Goal: Entertainment & Leisure: Consume media (video, audio)

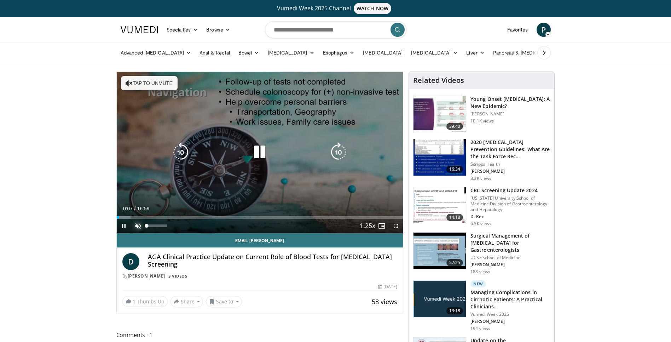
click at [138, 224] on span "Video Player" at bounding box center [138, 226] width 14 height 14
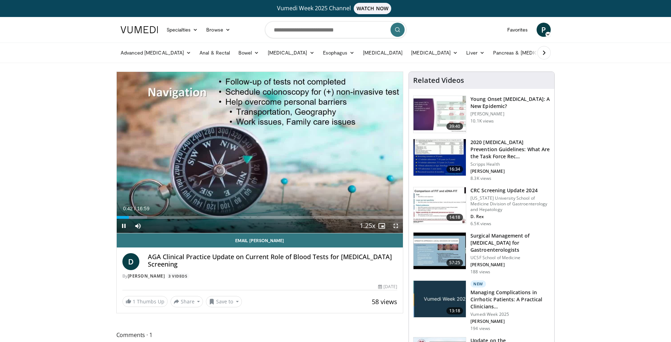
click at [395, 225] on span "Video Player" at bounding box center [396, 226] width 14 height 14
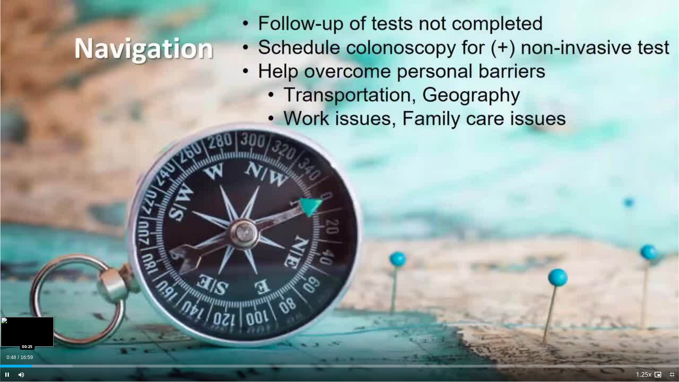
click at [17, 341] on div "Loaded : 10.70% 00:48 00:25" at bounding box center [339, 366] width 679 height 3
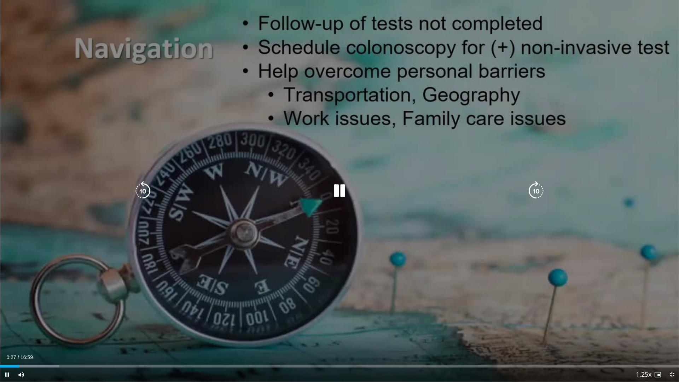
click at [147, 190] on icon "Video Player" at bounding box center [143, 191] width 20 height 20
click at [466, 245] on div "10 seconds Tap to unmute" at bounding box center [339, 190] width 679 height 381
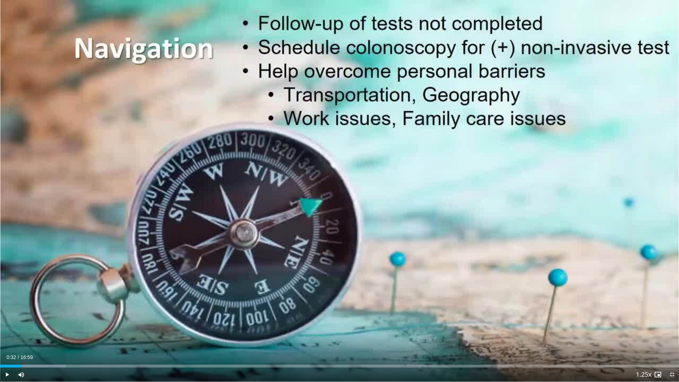
click at [466, 245] on div "10 seconds Tap to unmute" at bounding box center [339, 190] width 679 height 381
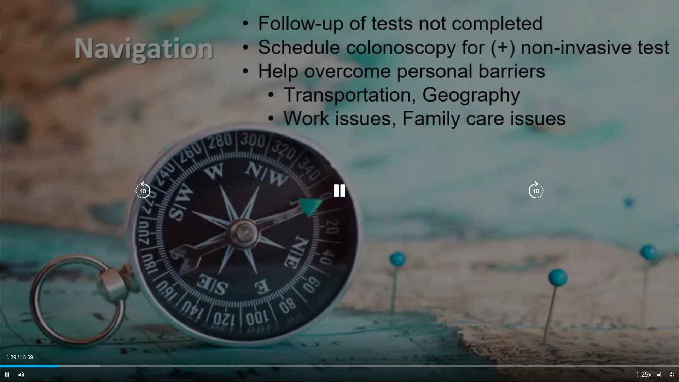
click at [142, 190] on icon "Video Player" at bounding box center [143, 191] width 20 height 20
click at [144, 190] on icon "Video Player" at bounding box center [143, 191] width 20 height 20
click at [145, 190] on icon "Video Player" at bounding box center [143, 191] width 20 height 20
click at [144, 190] on icon "Video Player" at bounding box center [143, 191] width 20 height 20
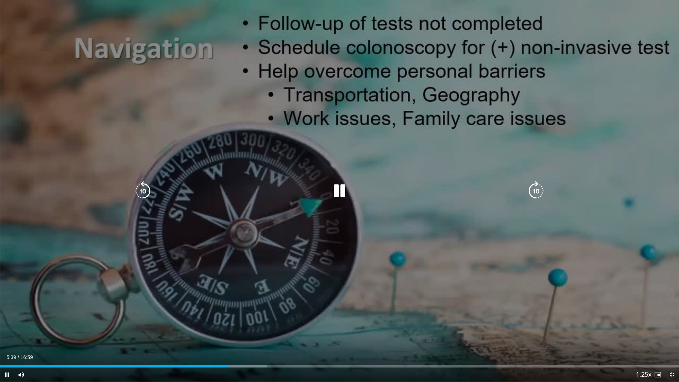
click at [144, 188] on icon "Video Player" at bounding box center [143, 191] width 20 height 20
click at [291, 246] on div "10 seconds Tap to unmute" at bounding box center [339, 190] width 679 height 381
click at [145, 187] on icon "Video Player" at bounding box center [143, 191] width 20 height 20
click at [339, 190] on icon "Video Player" at bounding box center [340, 191] width 20 height 20
click at [351, 231] on div "10 seconds Tap to unmute" at bounding box center [339, 190] width 679 height 381
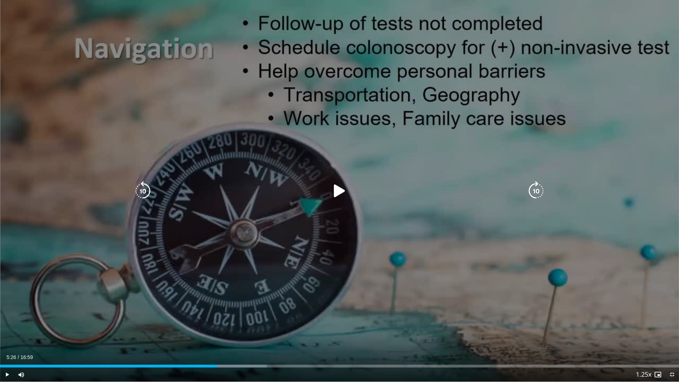
click at [390, 261] on div "10 seconds Tap to unmute" at bounding box center [339, 190] width 679 height 381
click at [144, 189] on icon "Video Player" at bounding box center [143, 191] width 20 height 20
click at [624, 292] on div "10 seconds Tap to unmute" at bounding box center [339, 190] width 679 height 381
click at [338, 193] on icon "Video Player" at bounding box center [340, 191] width 20 height 20
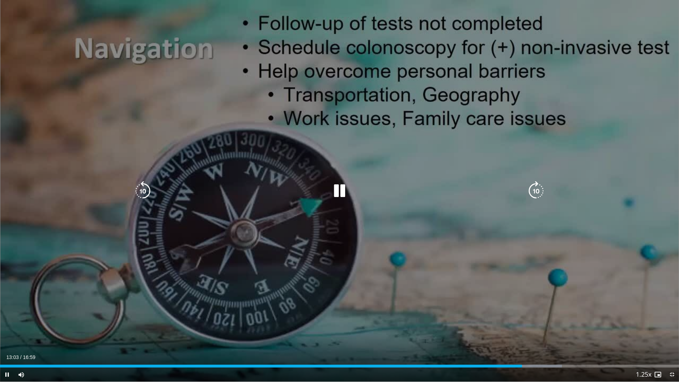
click at [143, 187] on icon "Video Player" at bounding box center [143, 191] width 20 height 20
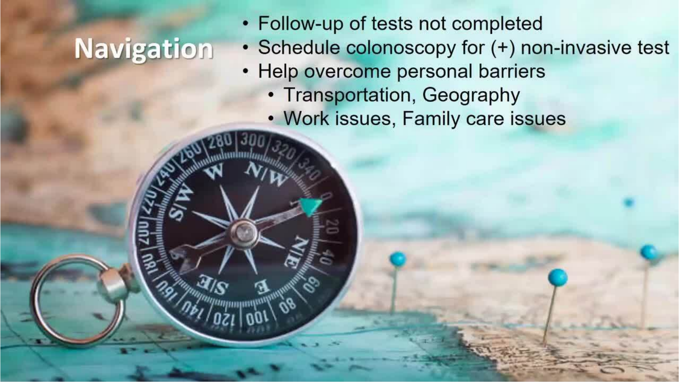
click at [670, 341] on div "10 seconds Tap to unmute" at bounding box center [339, 190] width 679 height 381
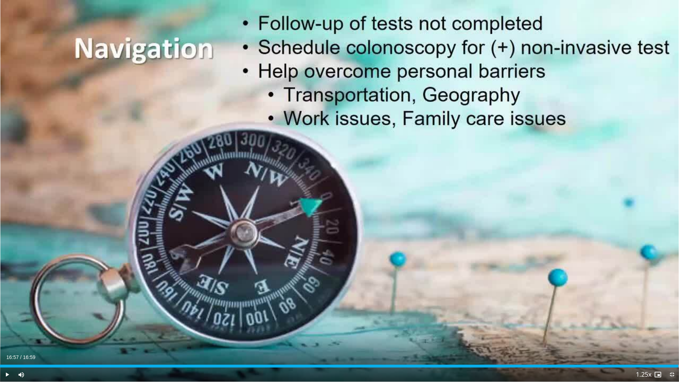
click at [670, 341] on span "Video Player" at bounding box center [672, 374] width 14 height 14
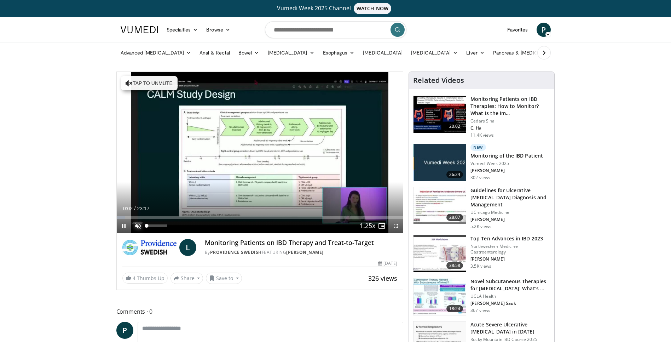
click at [137, 226] on span "Video Player" at bounding box center [138, 226] width 14 height 14
click at [395, 226] on span "Video Player" at bounding box center [396, 226] width 14 height 14
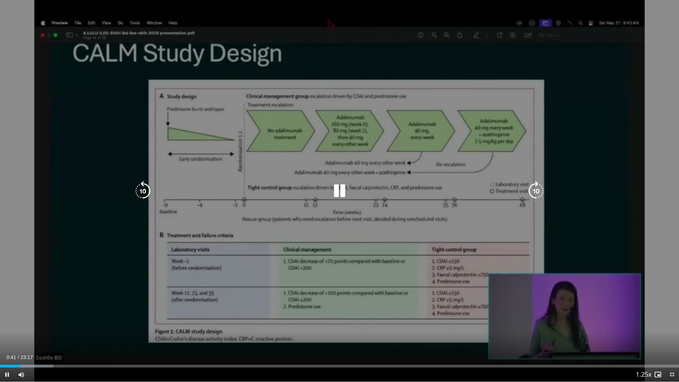
drag, startPoint x: 486, startPoint y: 302, endPoint x: 664, endPoint y: 307, distance: 178.3
click at [595, 315] on div "10 seconds Tap to unmute" at bounding box center [339, 190] width 679 height 381
click at [529, 268] on div "10 seconds Tap to unmute" at bounding box center [339, 190] width 679 height 381
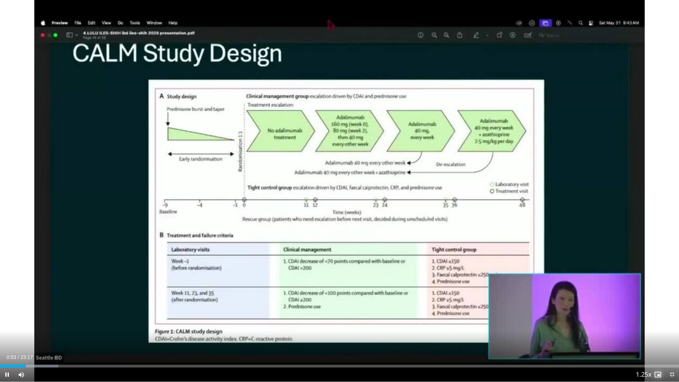
click at [657, 341] on span "Video Player" at bounding box center [658, 374] width 14 height 14
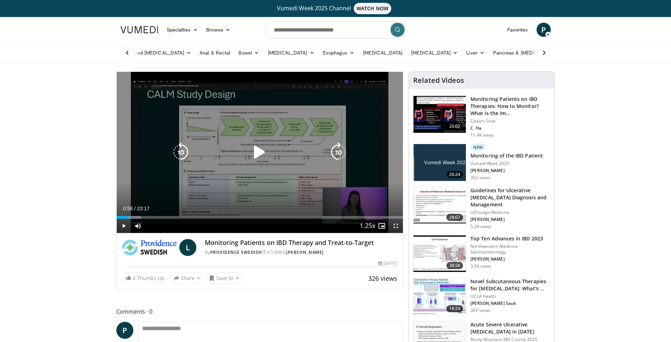
click at [255, 151] on icon "Video Player" at bounding box center [260, 152] width 20 height 20
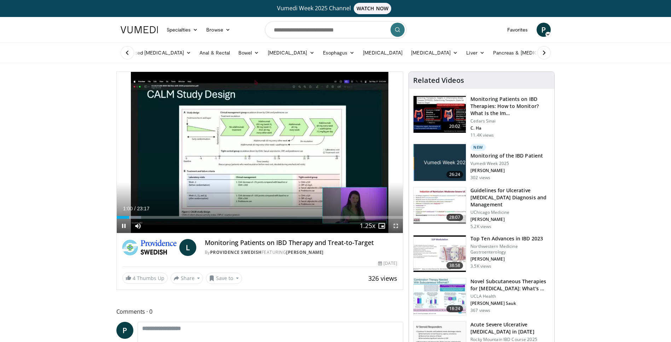
click at [395, 226] on span "Video Player" at bounding box center [396, 226] width 14 height 14
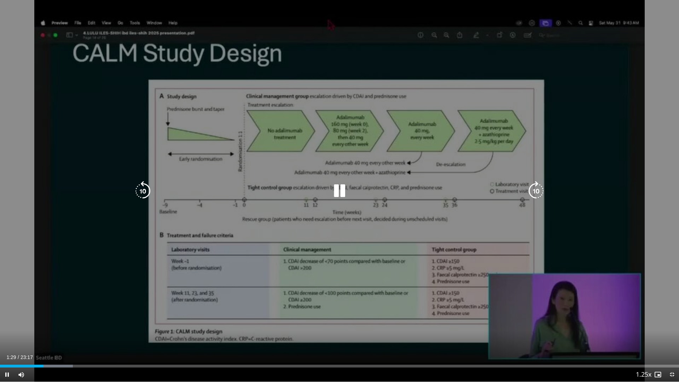
click at [222, 258] on div "10 seconds Tap to unmute" at bounding box center [339, 190] width 679 height 381
click at [574, 231] on div "10 seconds Tap to unmute" at bounding box center [339, 190] width 679 height 381
click at [592, 234] on div "10 seconds Tap to unmute" at bounding box center [339, 190] width 679 height 381
click at [342, 191] on icon "Video Player" at bounding box center [340, 191] width 20 height 20
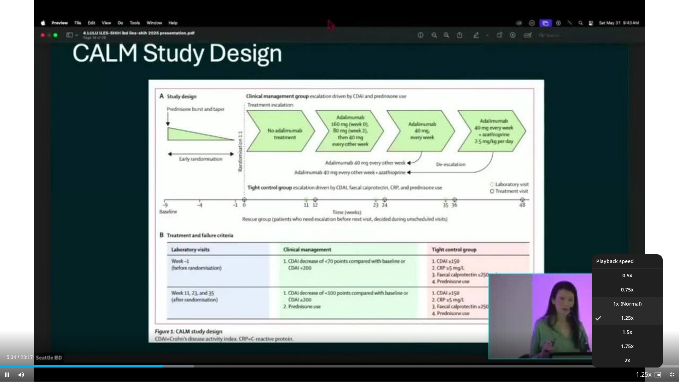
click at [624, 303] on li "1x" at bounding box center [627, 304] width 71 height 14
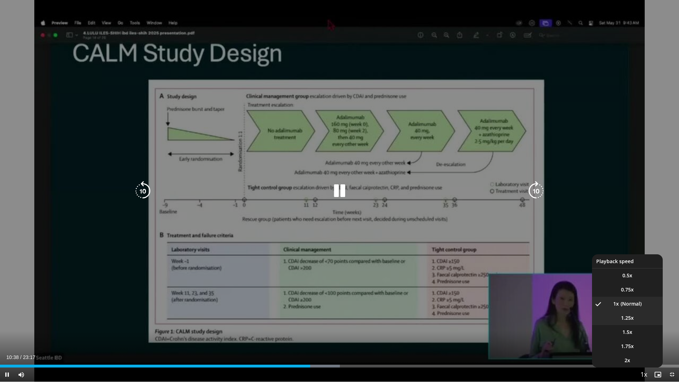
click at [626, 317] on span "1.25x" at bounding box center [627, 317] width 13 height 7
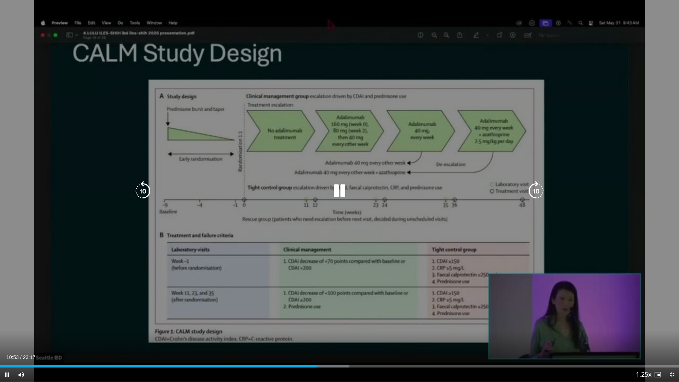
click at [420, 209] on div "10 seconds Tap to unmute" at bounding box center [339, 190] width 679 height 381
click at [459, 173] on div "10 seconds Tap to unmute" at bounding box center [339, 190] width 679 height 381
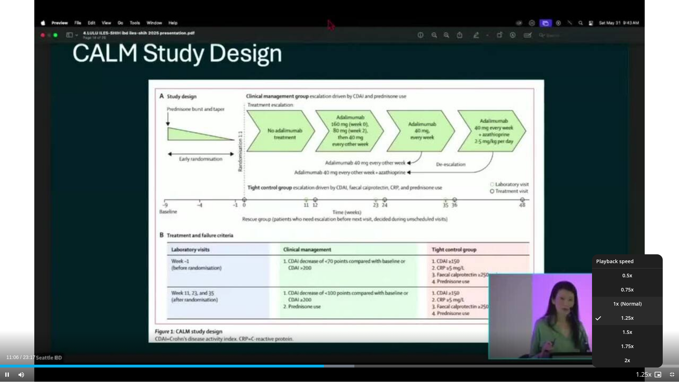
click at [623, 305] on li "1x" at bounding box center [627, 304] width 71 height 14
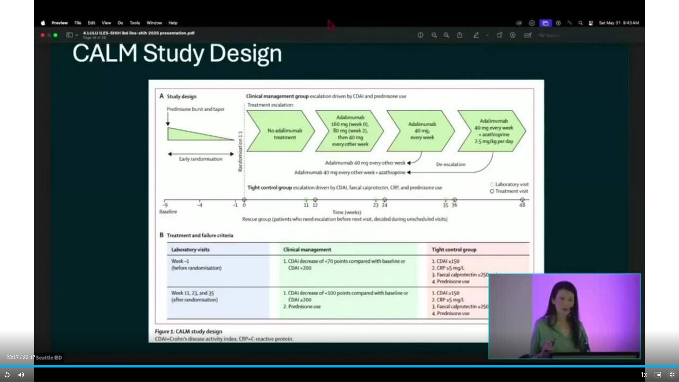
click at [670, 341] on span "Video Player" at bounding box center [672, 374] width 14 height 14
